Goal: Information Seeking & Learning: Learn about a topic

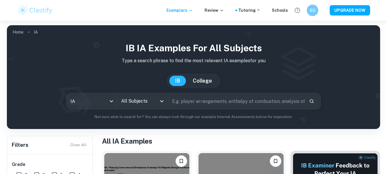
scroll to position [57, 0]
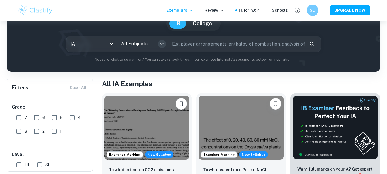
click at [162, 43] on icon "Open" at bounding box center [161, 43] width 7 height 7
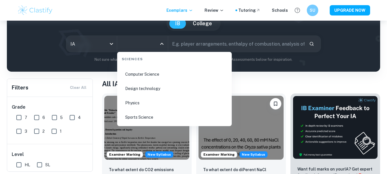
scroll to position [865, 0]
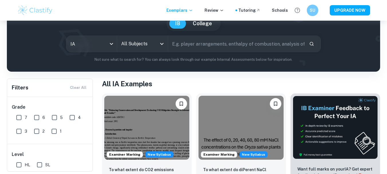
click at [367, 54] on div "IB IA examples for all subjects Type a search phrase to find the most relevant …" at bounding box center [193, 23] width 364 height 78
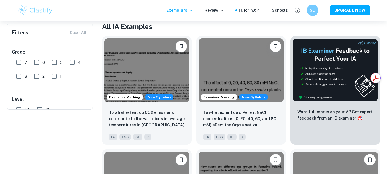
scroll to position [0, 0]
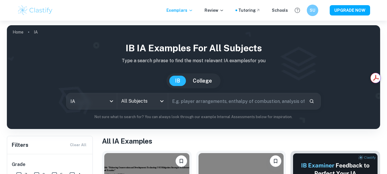
click at [186, 101] on input "text" at bounding box center [236, 101] width 136 height 16
type input "change"
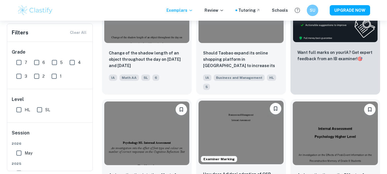
scroll to position [286, 0]
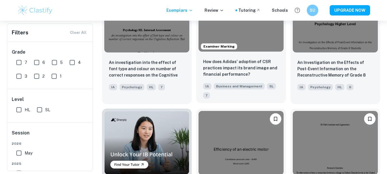
click at [240, 85] on span "Business and Management" at bounding box center [238, 86] width 51 height 6
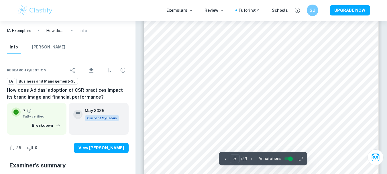
scroll to position [1545, 0]
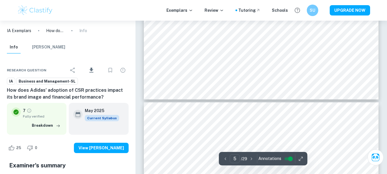
type input "6"
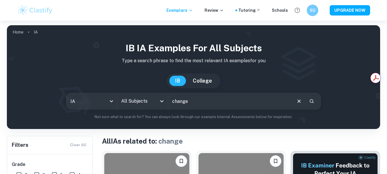
click at [161, 102] on icon "Open" at bounding box center [161, 101] width 7 height 7
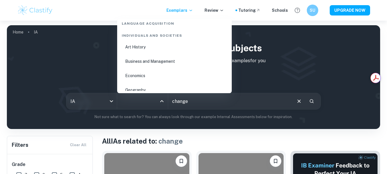
scroll to position [687, 0]
click at [175, 64] on li "Business and Management" at bounding box center [174, 61] width 110 height 13
type input "Business and Management"
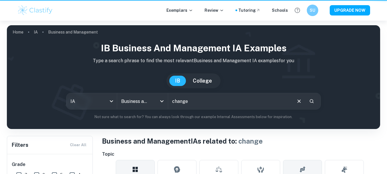
type input "Change"
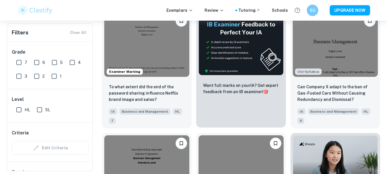
scroll to position [1545, 0]
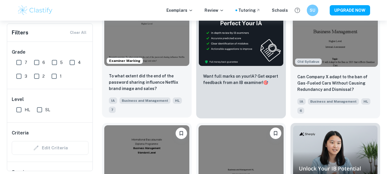
click at [152, 36] on img at bounding box center [146, 34] width 85 height 64
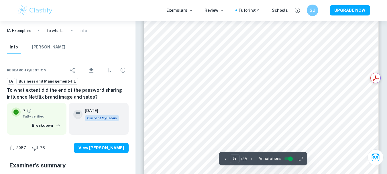
scroll to position [1517, 0]
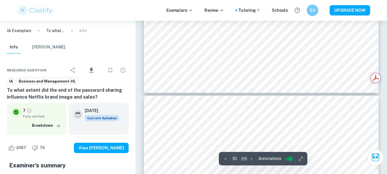
type input "11"
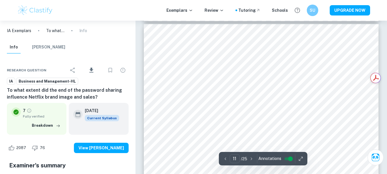
scroll to position [3520, 0]
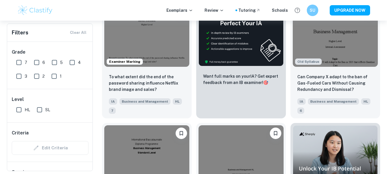
scroll to position [1660, 0]
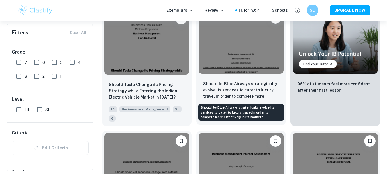
click at [236, 82] on p "Should JetBlue Airways strategically evolve its services to cater to luxury tra…" at bounding box center [241, 89] width 76 height 19
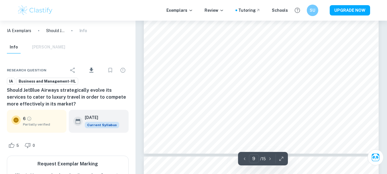
scroll to position [2661, 0]
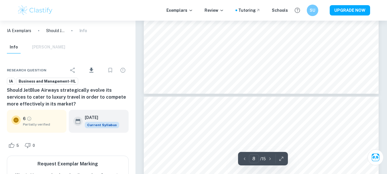
type input "7"
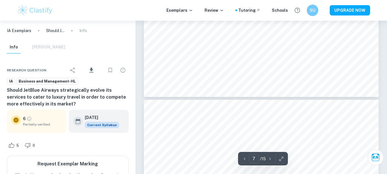
scroll to position [1946, 0]
